Goal: Communication & Community: Connect with others

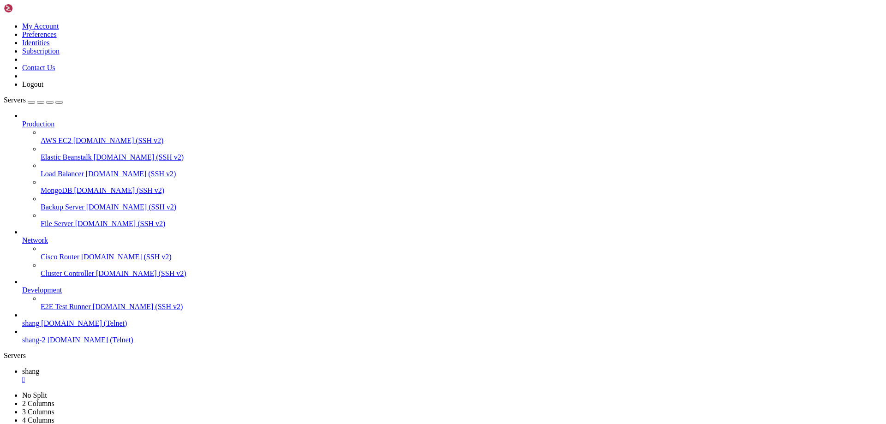
scroll to position [9, 2]
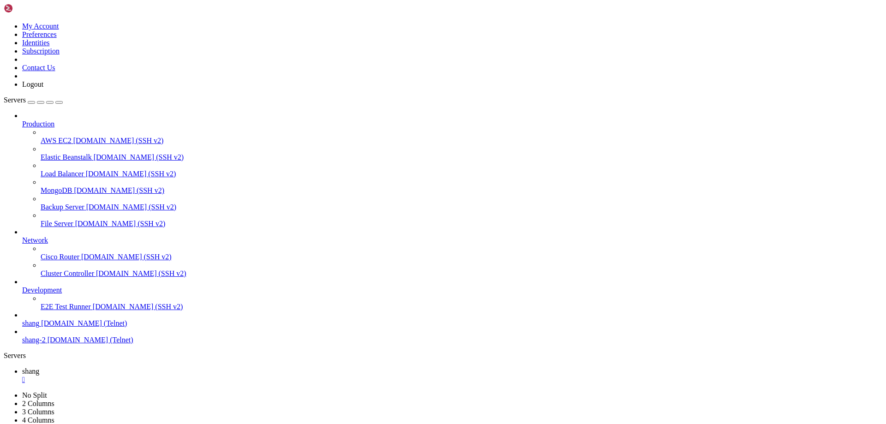
scroll to position [14735, 0]
drag, startPoint x: 64, startPoint y: 746, endPoint x: 108, endPoint y: 744, distance: 43.9
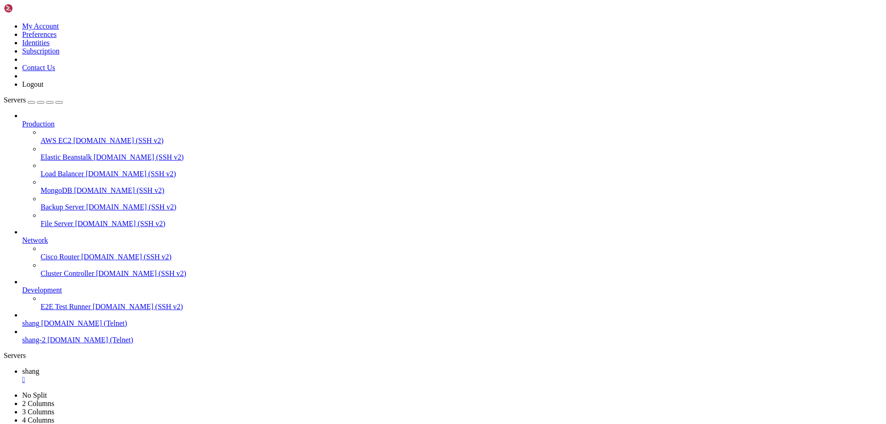
scroll to position [16299, 0]
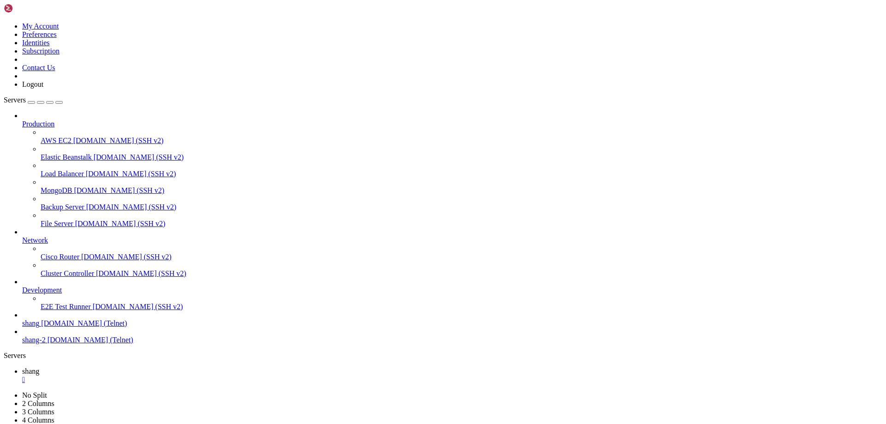
click at [39, 367] on span "shang" at bounding box center [30, 371] width 17 height 8
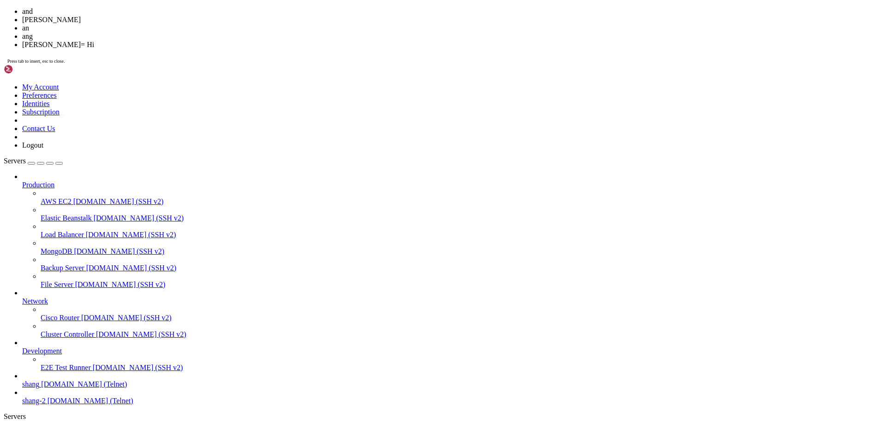
scroll to position [17503, 0]
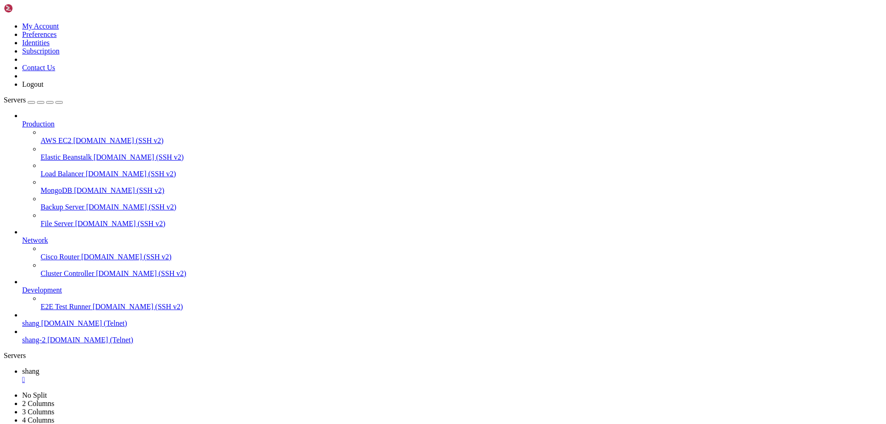
scroll to position [18292, 0]
drag, startPoint x: 615, startPoint y: 884, endPoint x: 38, endPoint y: 857, distance: 577.4
click at [44, 186] on link "MongoDB [DOMAIN_NAME] (SSH v2)" at bounding box center [462, 190] width 842 height 8
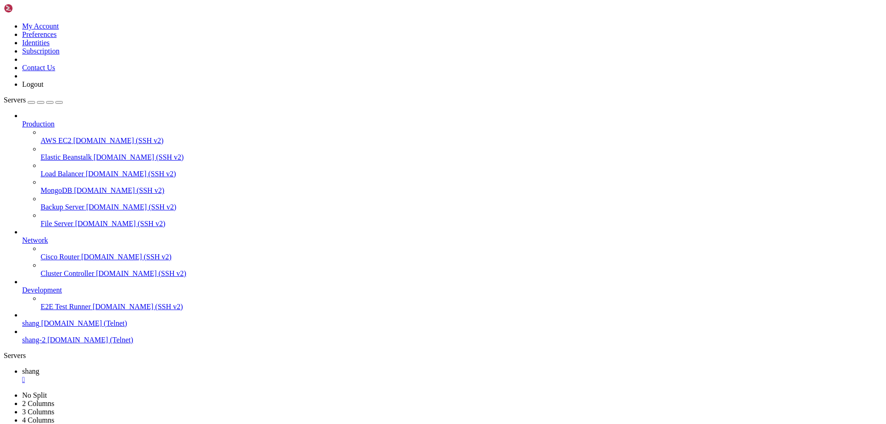
click at [44, 186] on link "MongoDB [DOMAIN_NAME] (SSH v2)" at bounding box center [462, 190] width 842 height 8
click at [22, 367] on icon at bounding box center [22, 371] width 0 height 8
drag, startPoint x: 36, startPoint y: 872, endPoint x: 205, endPoint y: 900, distance: 172.0
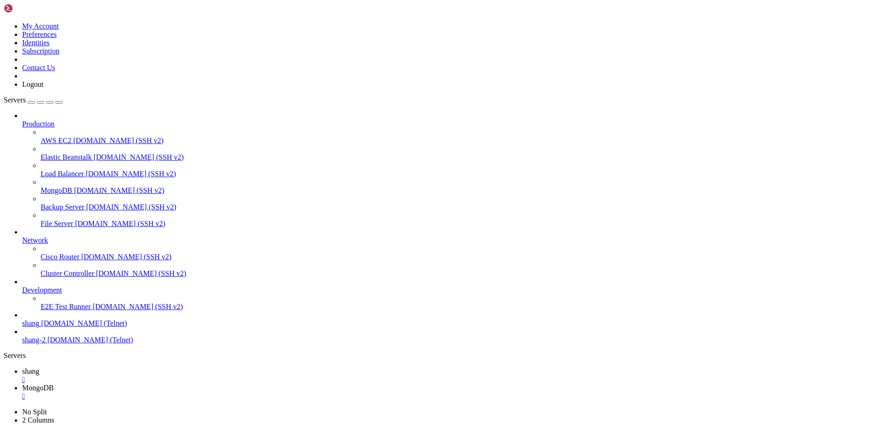
click at [54, 384] on span "MongoDB" at bounding box center [37, 388] width 31 height 8
click at [39, 367] on span "shang" at bounding box center [30, 371] width 17 height 8
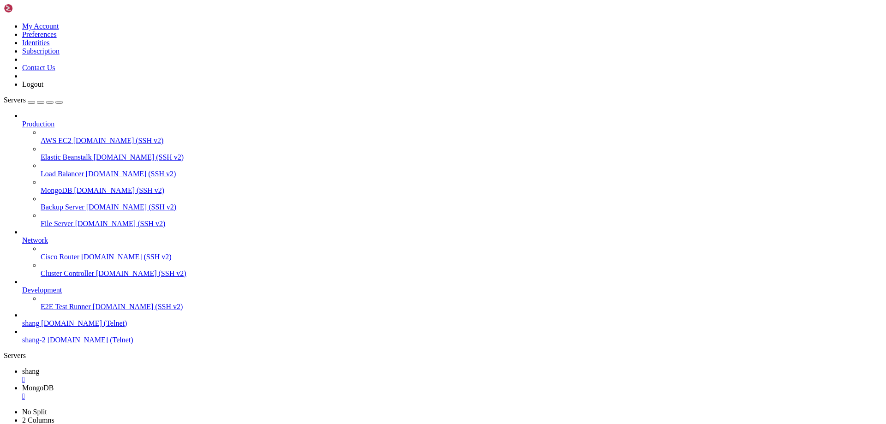
drag, startPoint x: 490, startPoint y: 899, endPoint x: 74, endPoint y: 850, distance: 418.5
drag, startPoint x: 484, startPoint y: 900, endPoint x: 473, endPoint y: 891, distance: 13.7
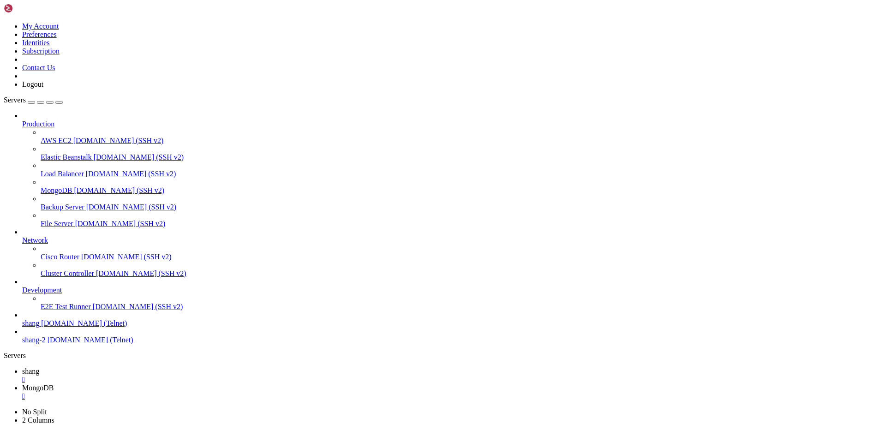
drag, startPoint x: 477, startPoint y: 891, endPoint x: 28, endPoint y: 846, distance: 450.8
drag, startPoint x: 665, startPoint y: 837, endPoint x: 674, endPoint y: 849, distance: 14.2
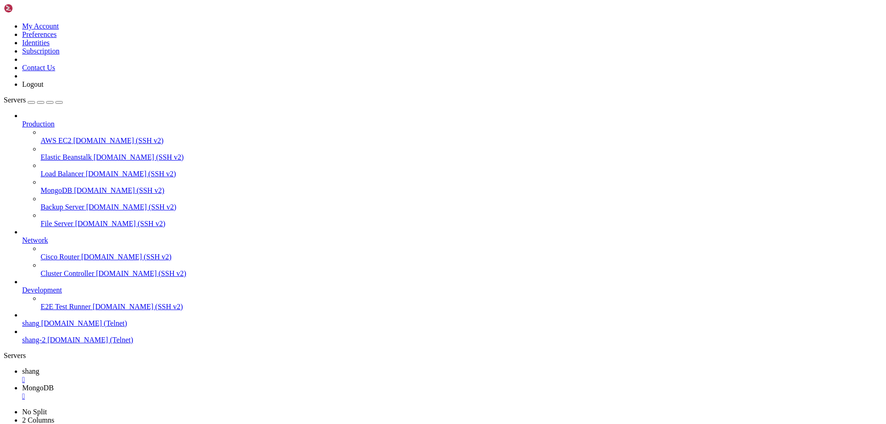
drag, startPoint x: 695, startPoint y: 839, endPoint x: 749, endPoint y: 858, distance: 57.1
drag, startPoint x: 45, startPoint y: 868, endPoint x: 355, endPoint y: 876, distance: 309.7
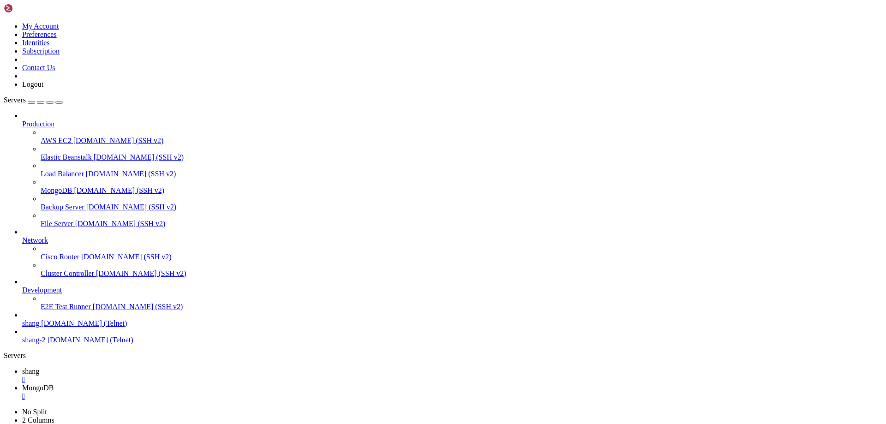
drag, startPoint x: 369, startPoint y: 882, endPoint x: 495, endPoint y: 901, distance: 127.4
drag, startPoint x: 135, startPoint y: 904, endPoint x: 38, endPoint y: 834, distance: 119.6
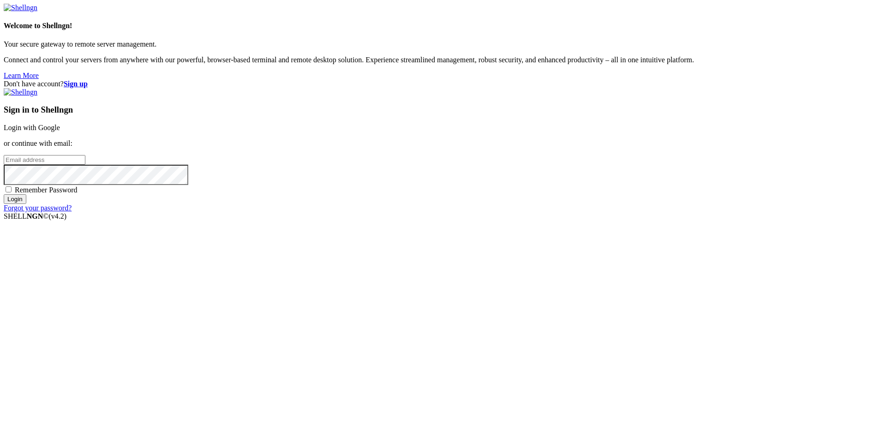
click at [60, 131] on link "Login with Google" at bounding box center [32, 128] width 56 height 8
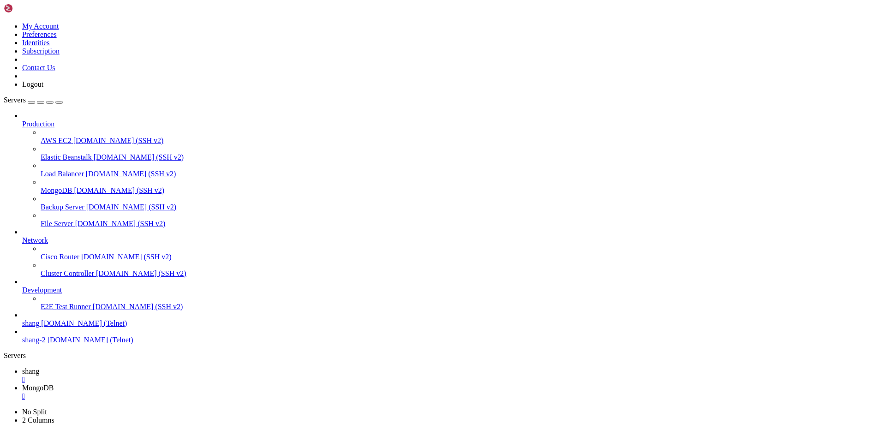
scroll to position [19144, 0]
click at [39, 367] on span "shang" at bounding box center [30, 371] width 17 height 8
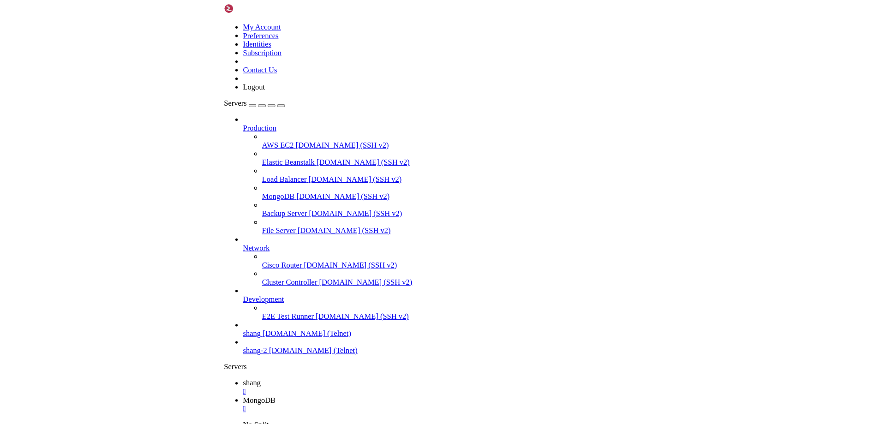
scroll to position [19462, 0]
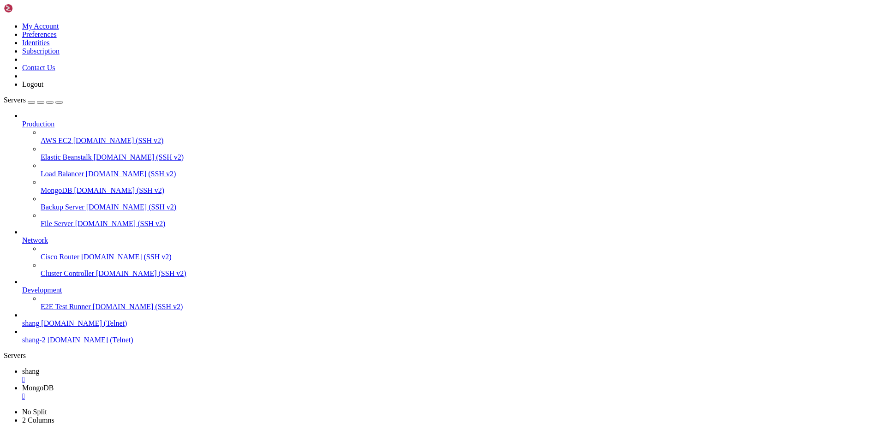
drag, startPoint x: 43, startPoint y: 826, endPoint x: 241, endPoint y: 902, distance: 211.9
drag, startPoint x: 48, startPoint y: 852, endPoint x: 688, endPoint y: 852, distance: 640.9
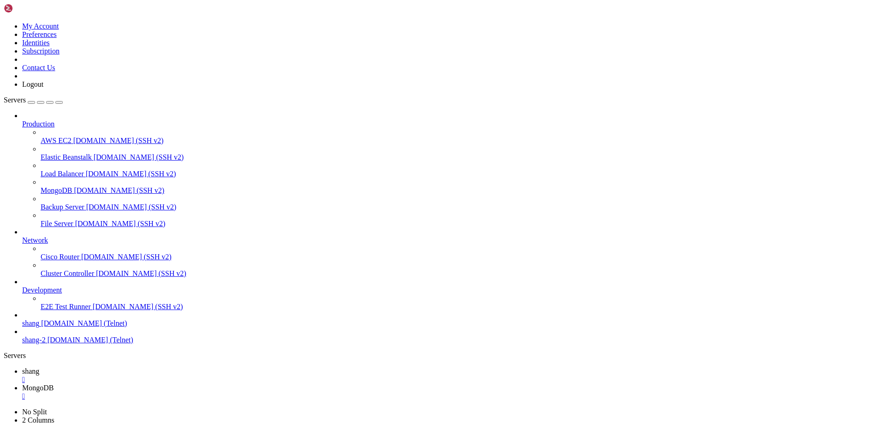
drag, startPoint x: 231, startPoint y: 890, endPoint x: 39, endPoint y: 806, distance: 209.5
drag, startPoint x: 47, startPoint y: 747, endPoint x: 365, endPoint y: 731, distance: 319.3
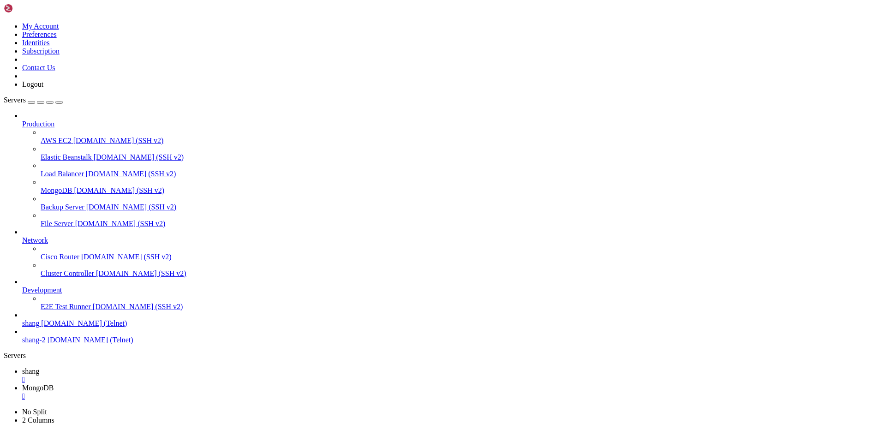
drag, startPoint x: 176, startPoint y: 750, endPoint x: 364, endPoint y: 727, distance: 189.7
drag, startPoint x: 239, startPoint y: 671, endPoint x: 225, endPoint y: 745, distance: 75.2
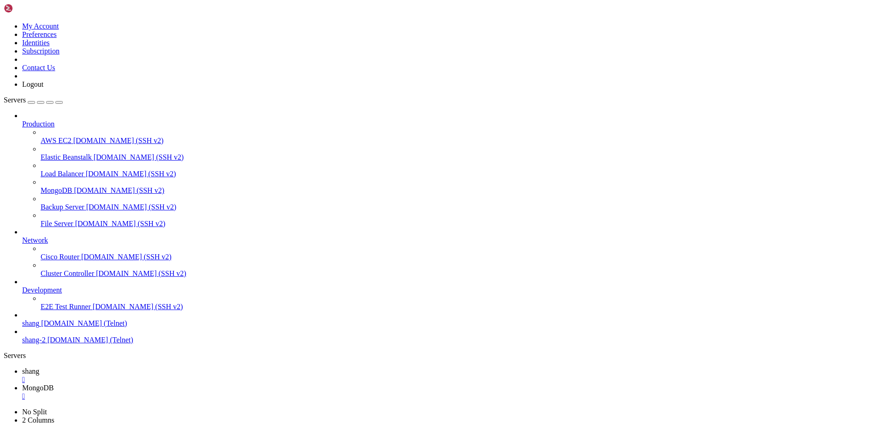
drag, startPoint x: 58, startPoint y: 698, endPoint x: 754, endPoint y: 727, distance: 696.9
drag, startPoint x: 378, startPoint y: 728, endPoint x: 361, endPoint y: 743, distance: 23.2
